Goal: Information Seeking & Learning: Find specific fact

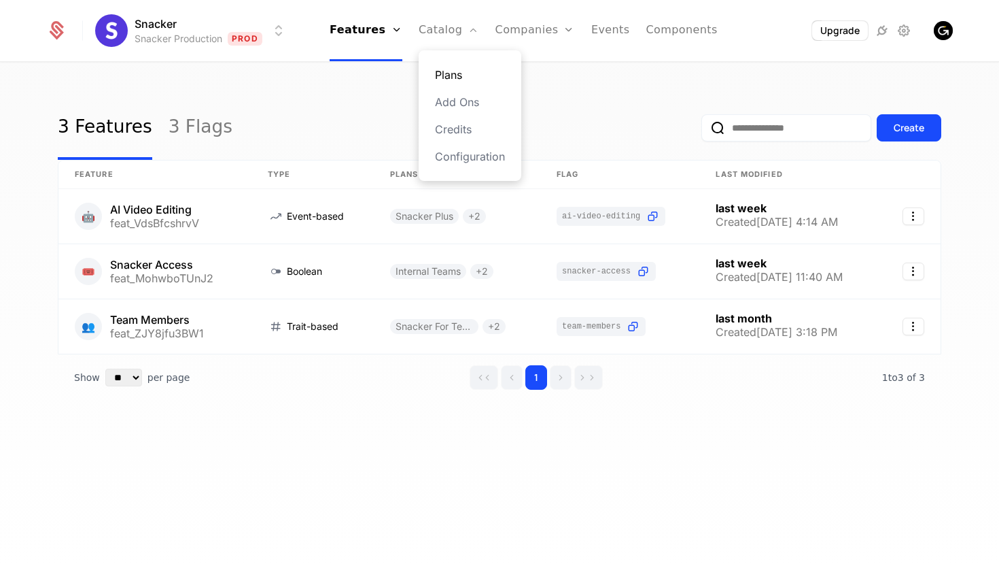
click at [464, 73] on link "Plans" at bounding box center [470, 75] width 70 height 16
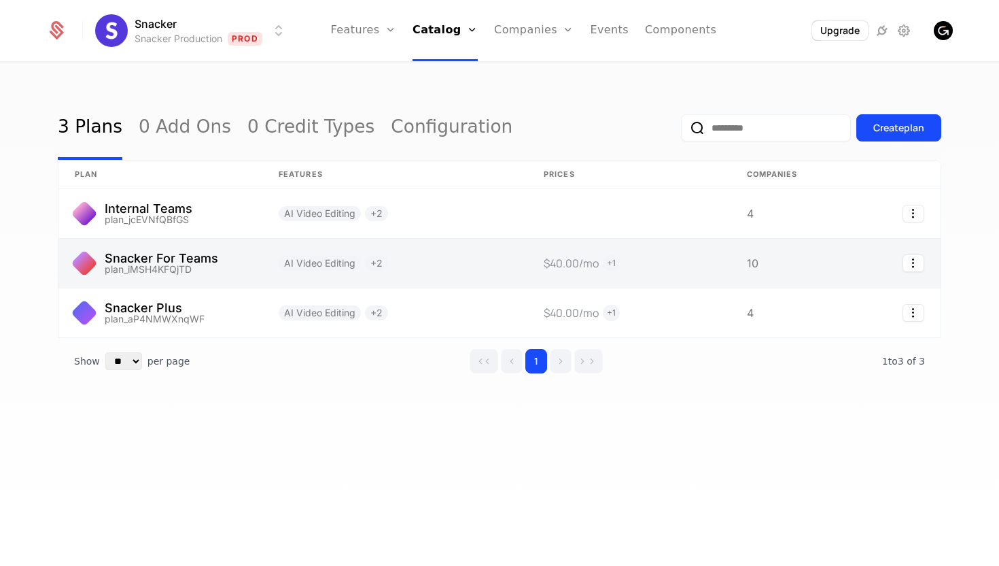
click at [451, 259] on link at bounding box center [394, 263] width 265 height 49
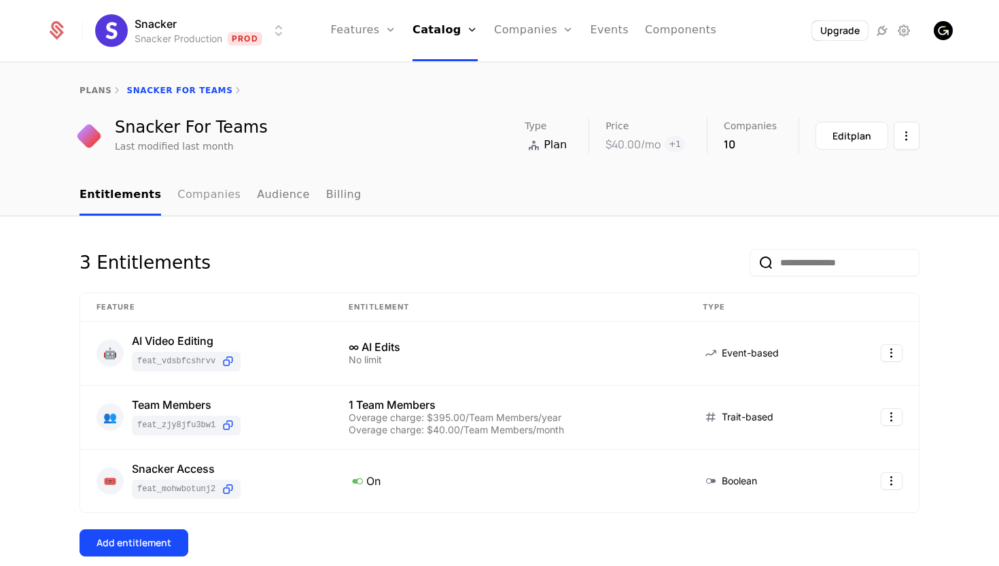
click at [194, 190] on link "Companies" at bounding box center [208, 195] width 63 height 40
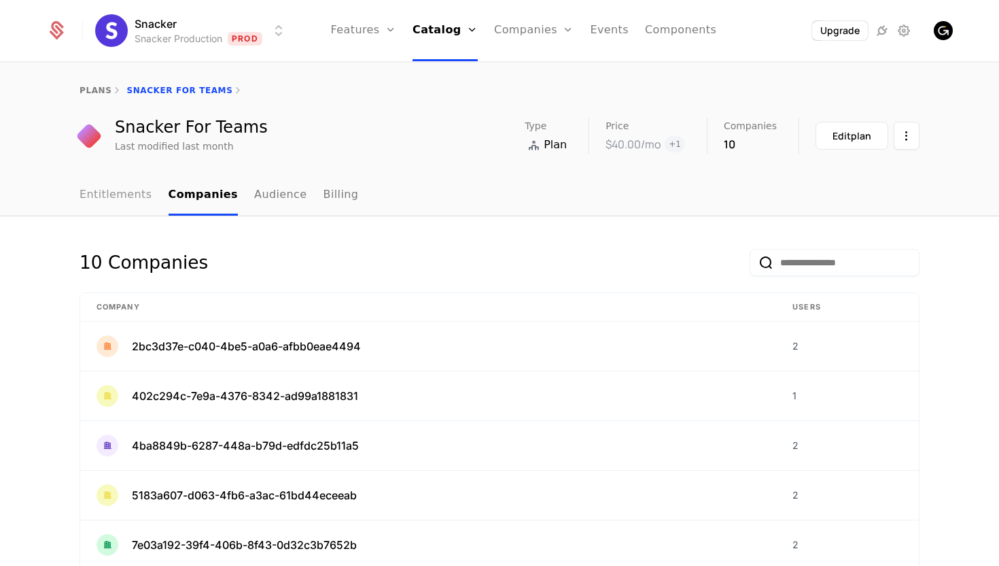
click at [122, 192] on link "Entitlements" at bounding box center [116, 195] width 73 height 40
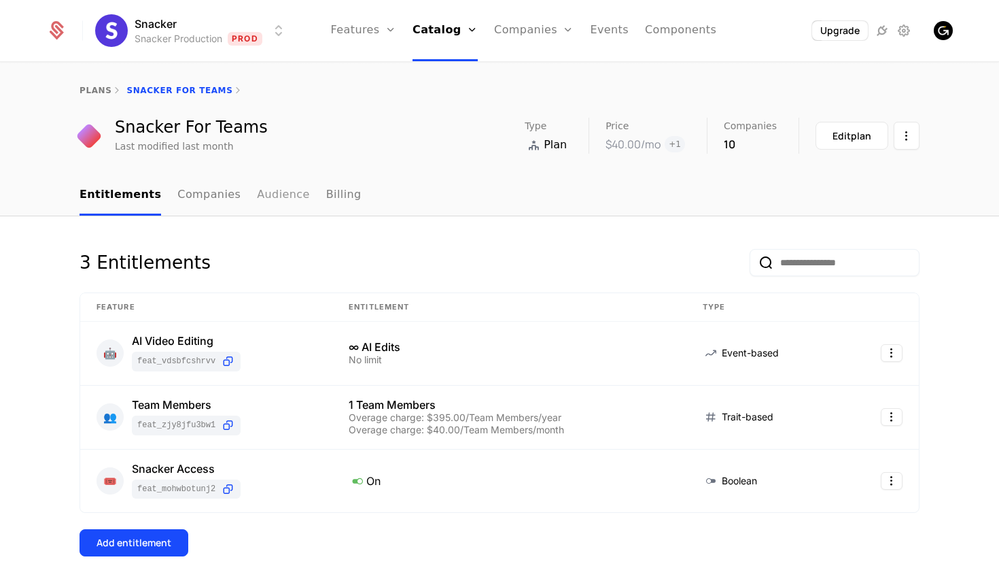
click at [257, 199] on link "Audience" at bounding box center [283, 195] width 53 height 40
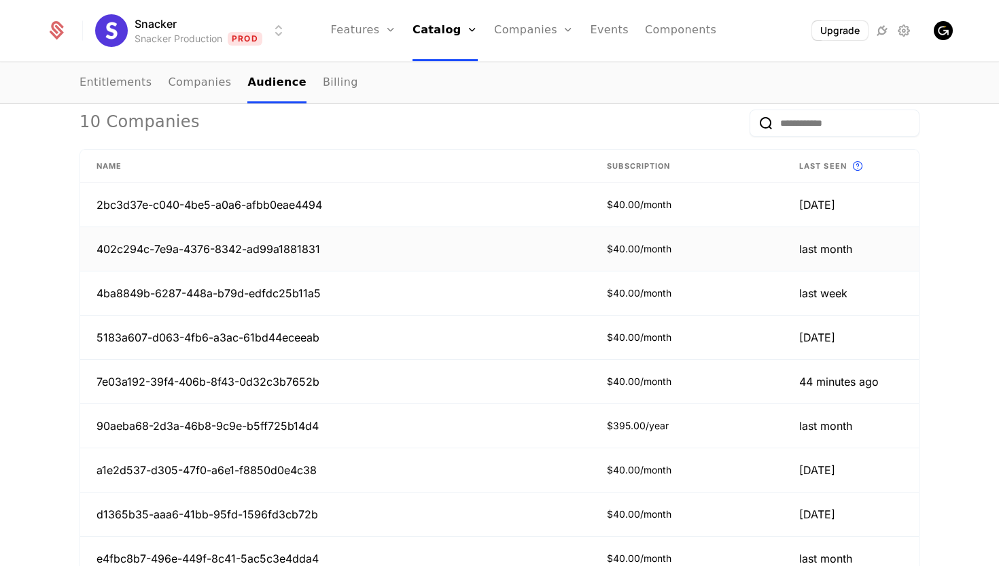
scroll to position [283, 0]
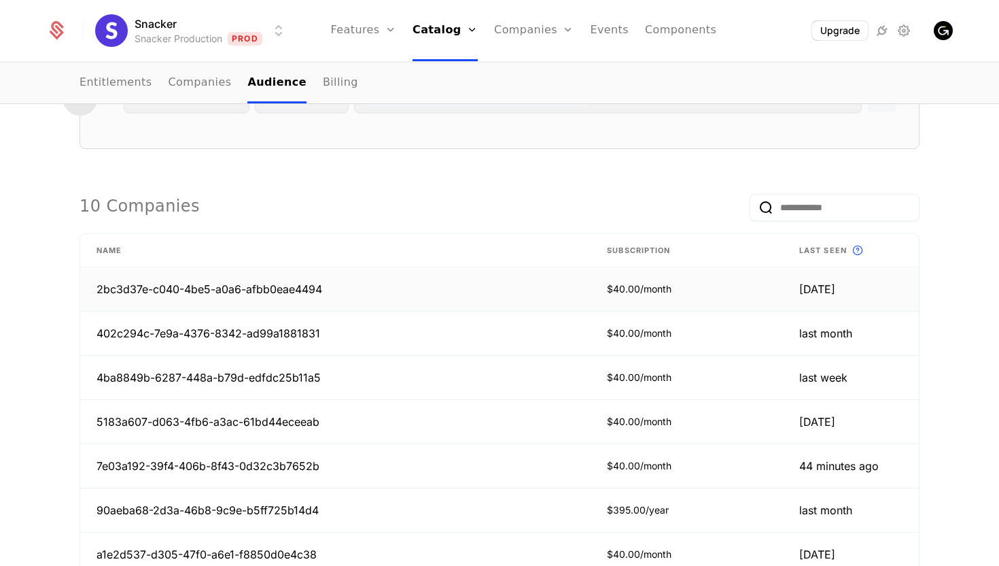
click at [296, 292] on td "2bc3d37e-c040-4be5-a0a6-afbb0eae4494" at bounding box center [335, 289] width 511 height 44
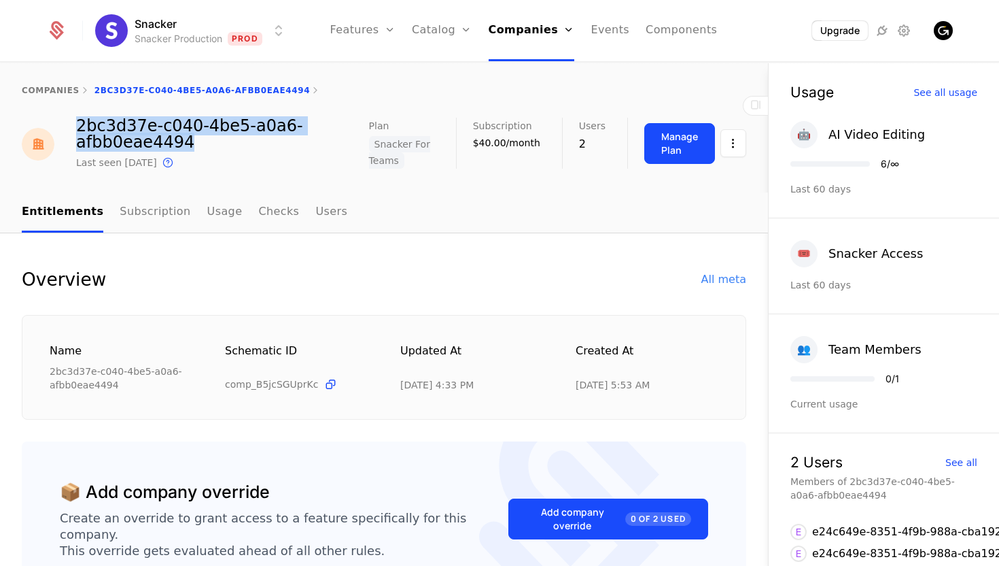
drag, startPoint x: 196, startPoint y: 142, endPoint x: 75, endPoint y: 122, distance: 122.6
click at [76, 122] on div "2bc3d37e-c040-4be5-a0a6-afbb0eae4494" at bounding box center [222, 134] width 293 height 33
copy div "2bc3d37e-c040-4be5-a0a6-afbb0eae4494"
click at [315, 209] on link "Users" at bounding box center [331, 212] width 32 height 40
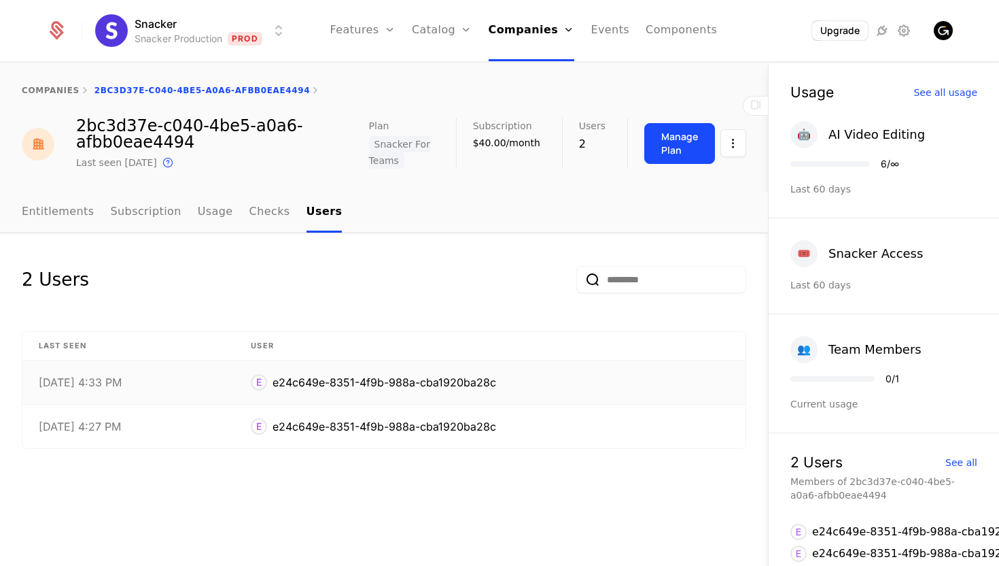
click at [453, 374] on div "e24c649e-8351-4f9b-988a-cba1920ba28c" at bounding box center [385, 382] width 224 height 16
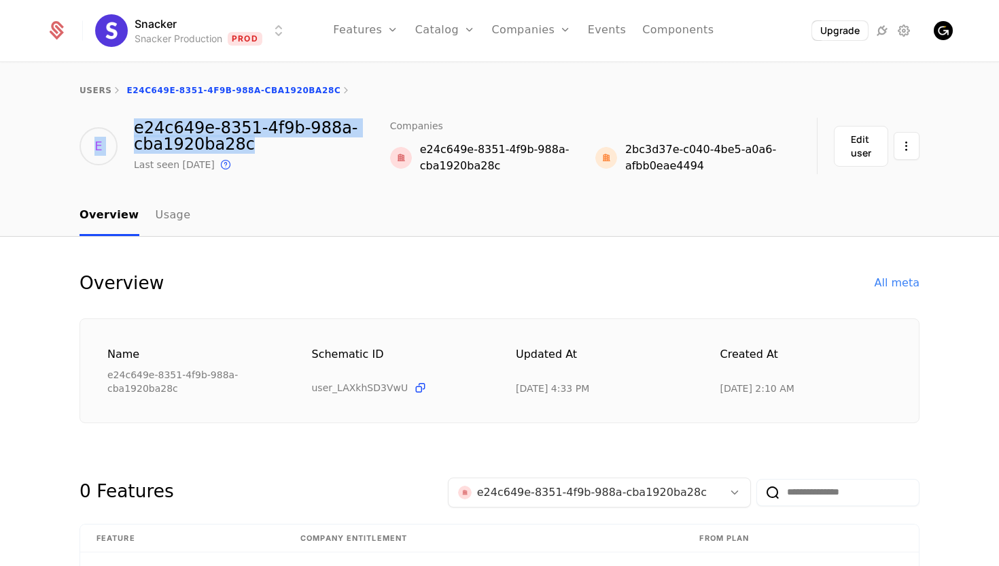
drag, startPoint x: 248, startPoint y: 143, endPoint x: 118, endPoint y: 133, distance: 130.2
click at [118, 133] on div "E e24c649e-8351-4f9b-988a-cba1920ba28c Last seen [DATE] This is the date a trac…" at bounding box center [235, 146] width 311 height 56
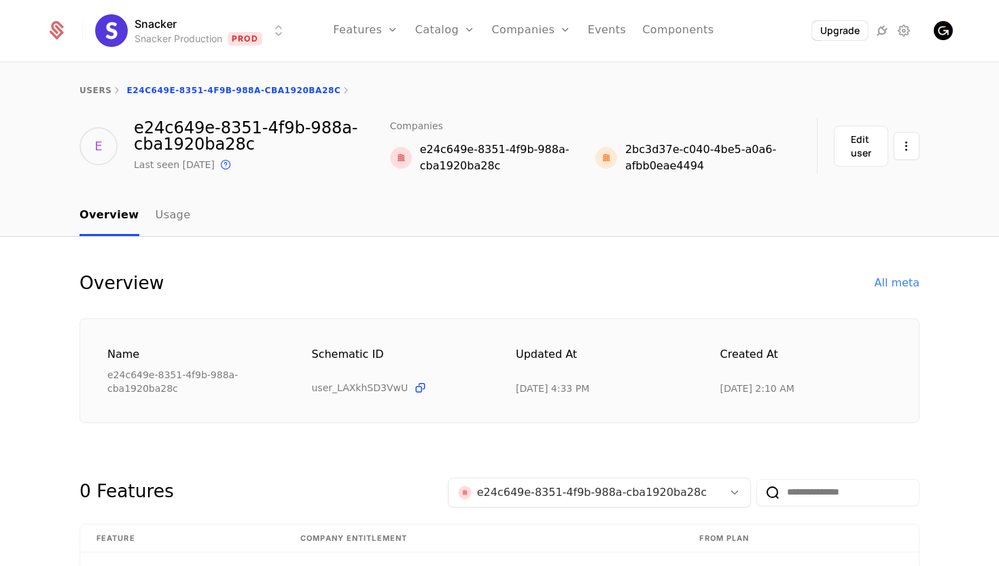
click at [173, 135] on div "e24c649e-8351-4f9b-988a-cba1920ba28c" at bounding box center [262, 136] width 256 height 33
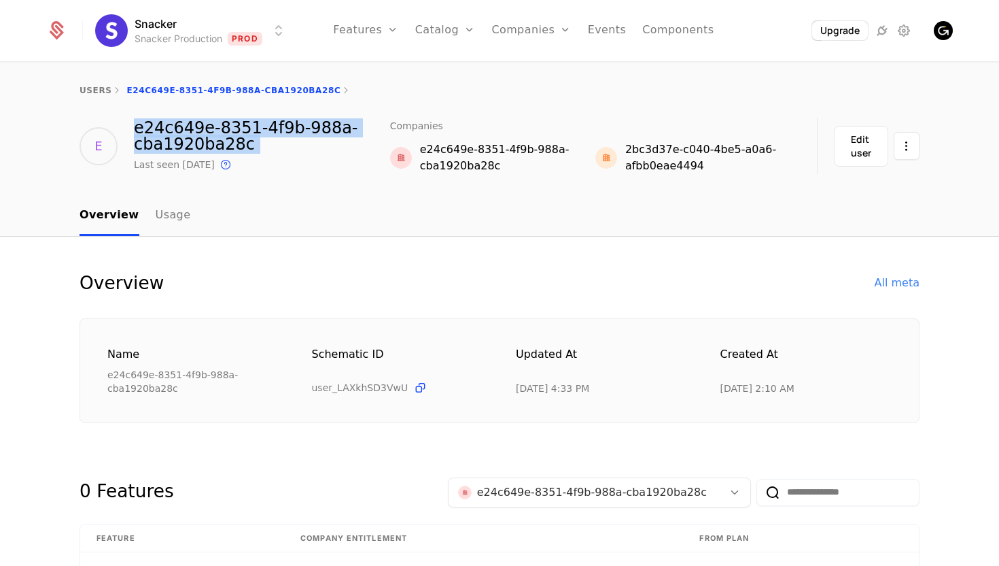
click at [173, 135] on div "e24c649e-8351-4f9b-988a-cba1920ba28c" at bounding box center [262, 136] width 256 height 33
copy div "e24c649e-8351-4f9b-988a-cba1920ba28c"
